Goal: Information Seeking & Learning: Check status

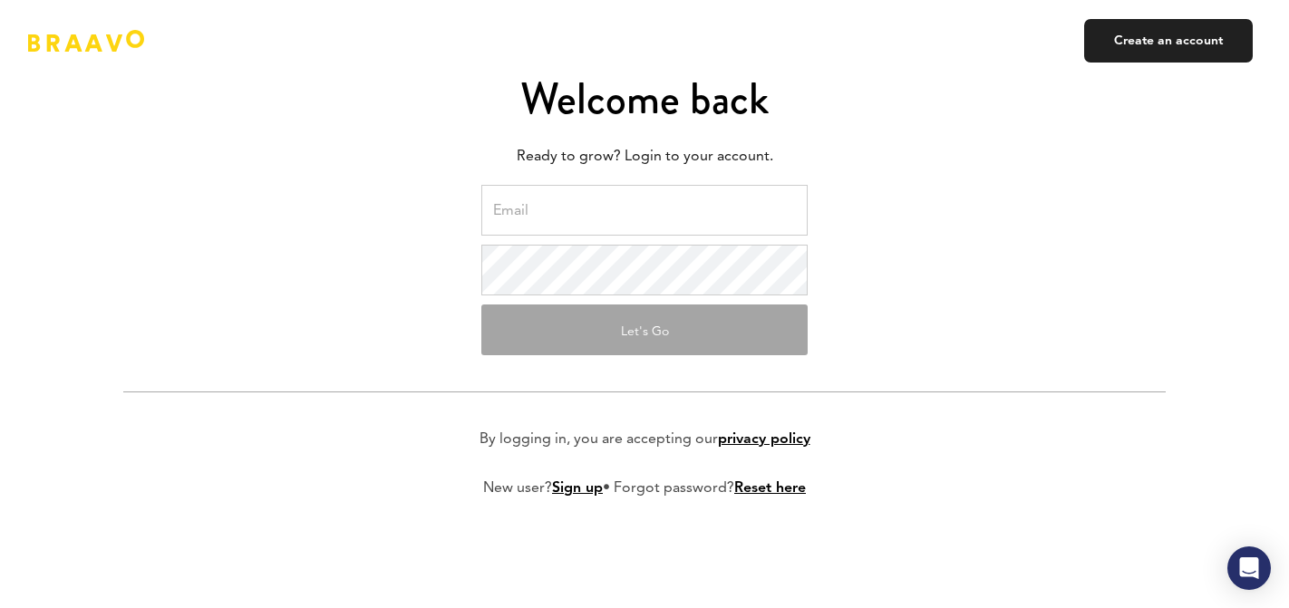
click at [753, 226] on input "email" at bounding box center [644, 210] width 326 height 51
type input "davidzafra@storybeat.com"
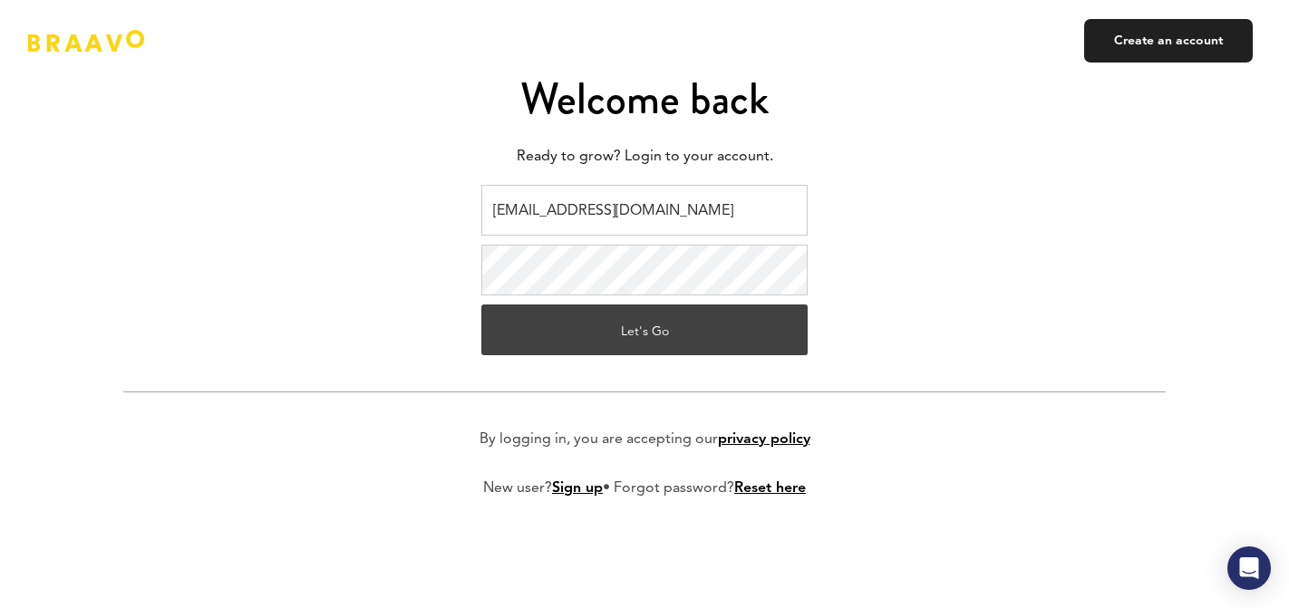
click at [702, 324] on button "Let's Go" at bounding box center [644, 329] width 326 height 51
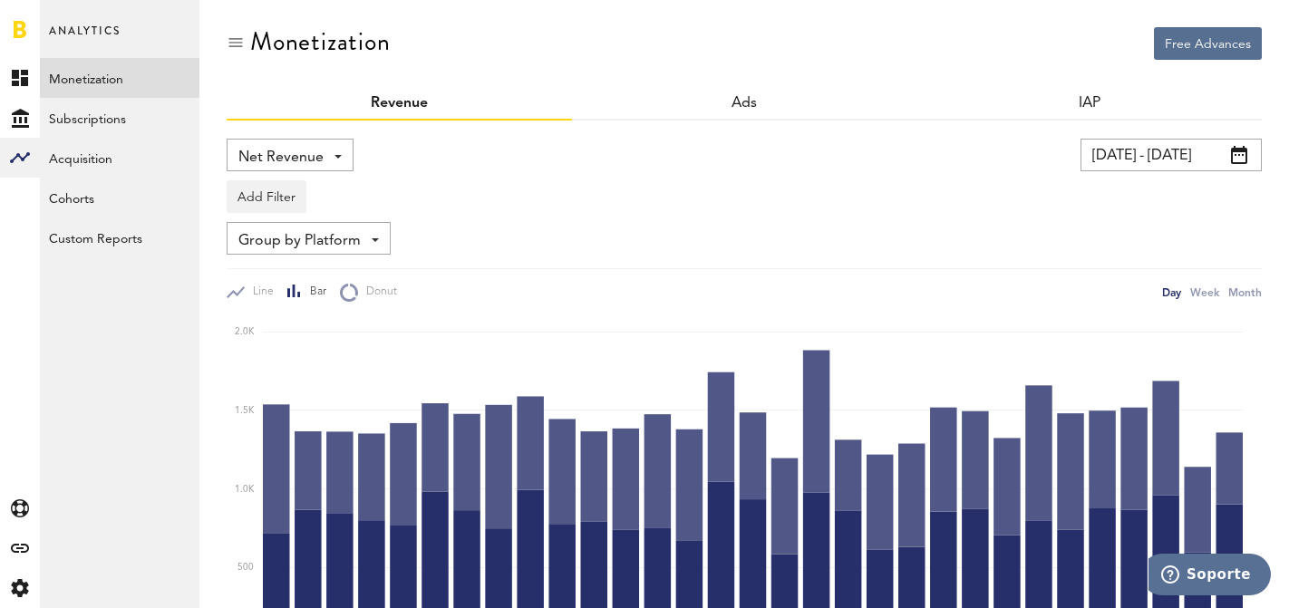
click at [1146, 157] on input "[DATE] - [DATE]" at bounding box center [1170, 155] width 181 height 33
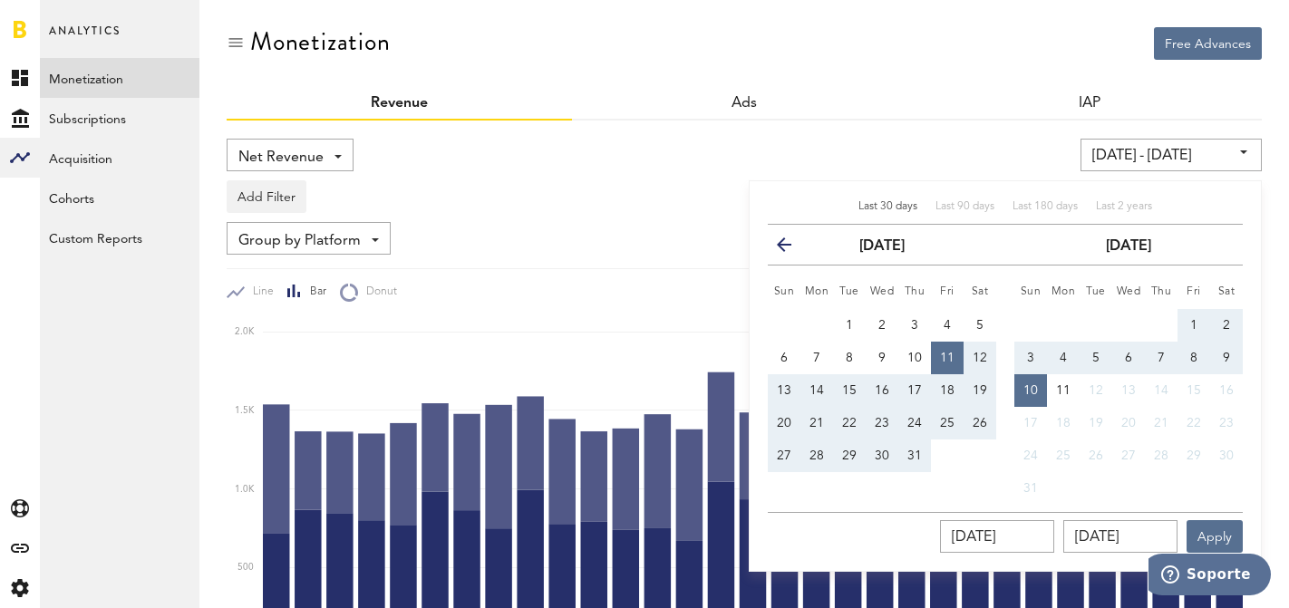
click at [873, 208] on span "Last 30 days" at bounding box center [887, 206] width 59 height 11
click at [1222, 527] on button "Apply" at bounding box center [1214, 536] width 56 height 33
